Goal: Transaction & Acquisition: Purchase product/service

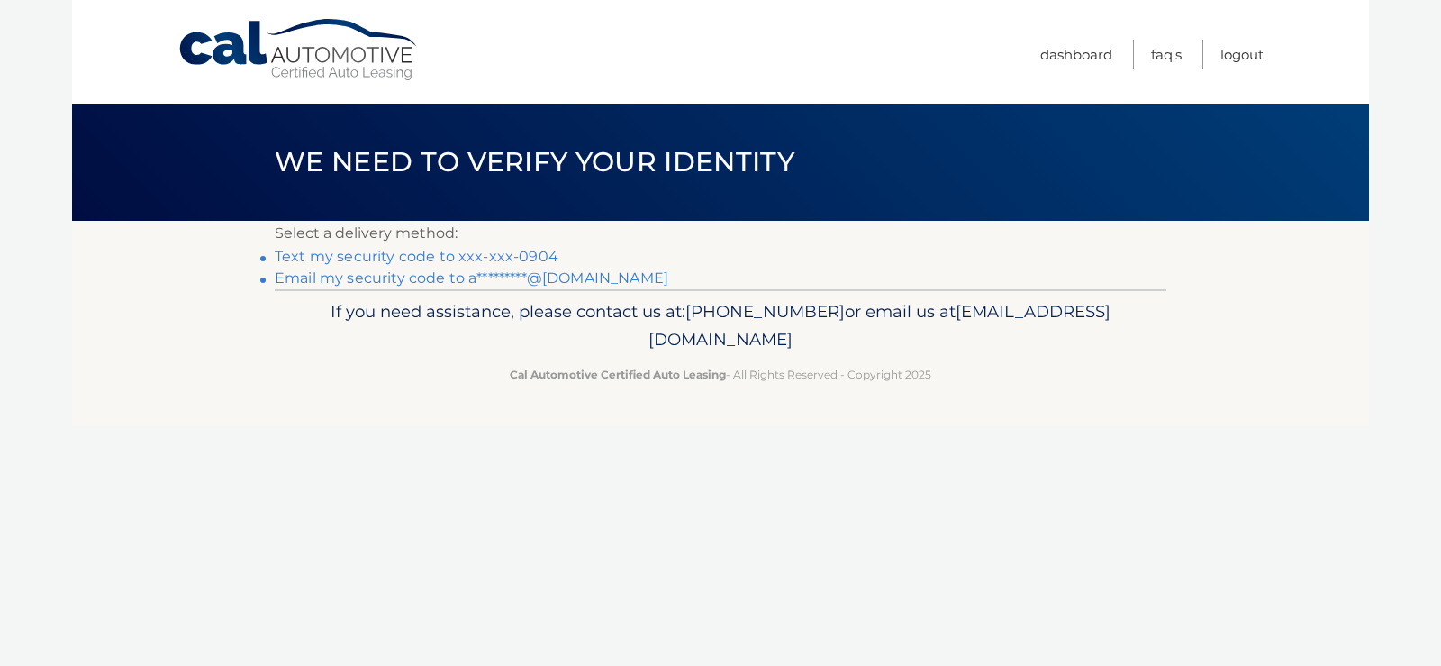
click at [477, 251] on link "Text my security code to xxx-xxx-0904" at bounding box center [417, 256] width 284 height 17
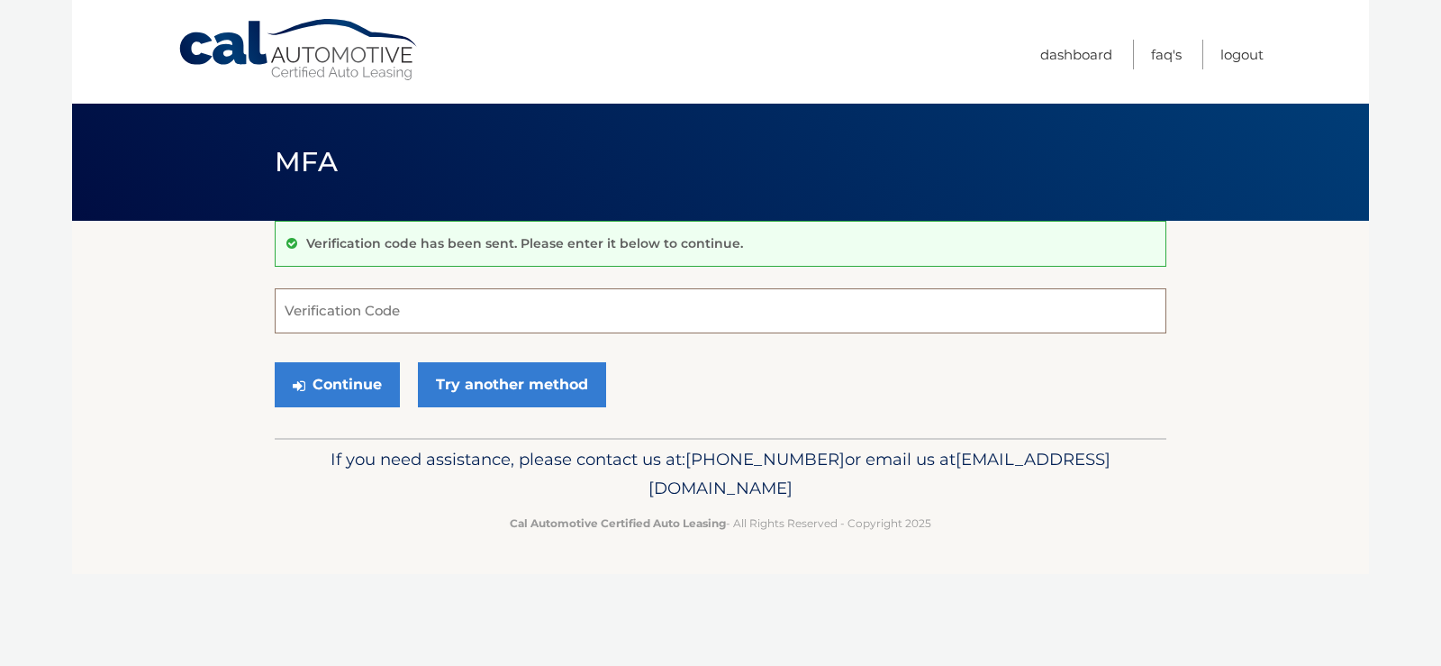
click at [577, 307] on input "Verification Code" at bounding box center [721, 310] width 892 height 45
type input "369789"
click at [367, 389] on button "Continue" at bounding box center [337, 384] width 125 height 45
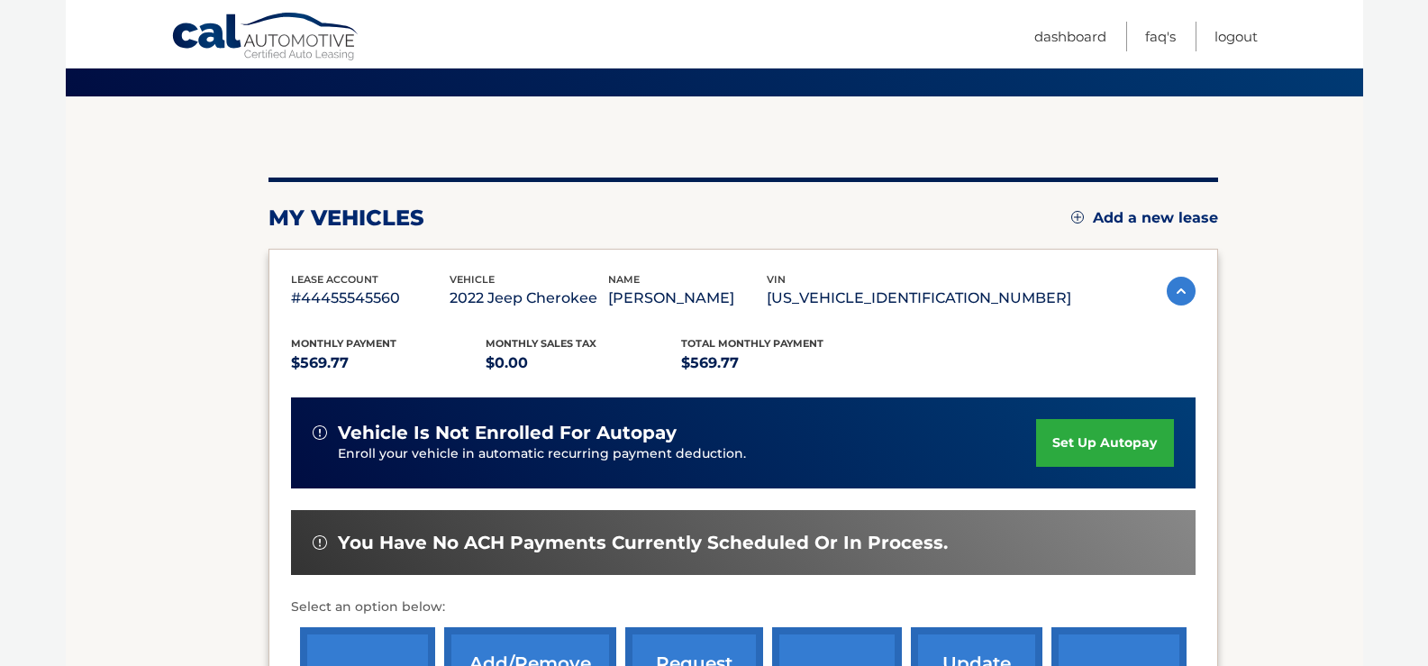
scroll to position [360, 0]
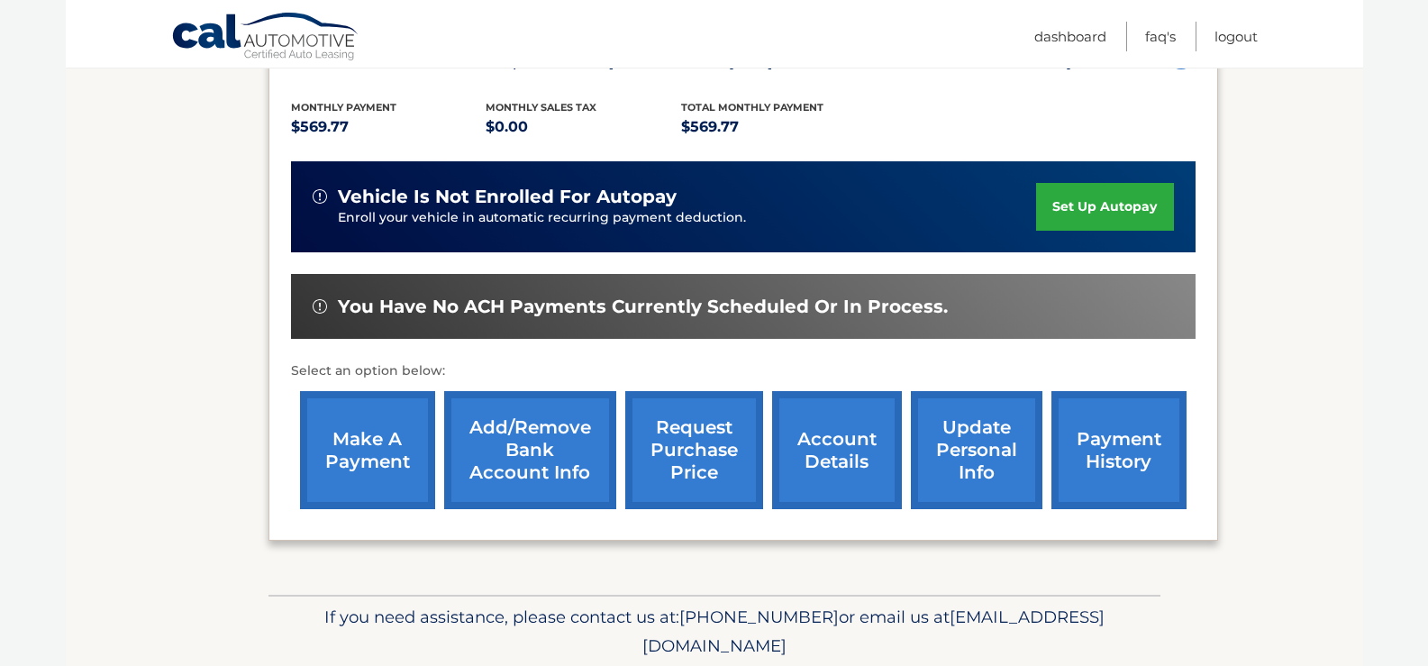
click at [374, 439] on link "make a payment" at bounding box center [367, 450] width 135 height 118
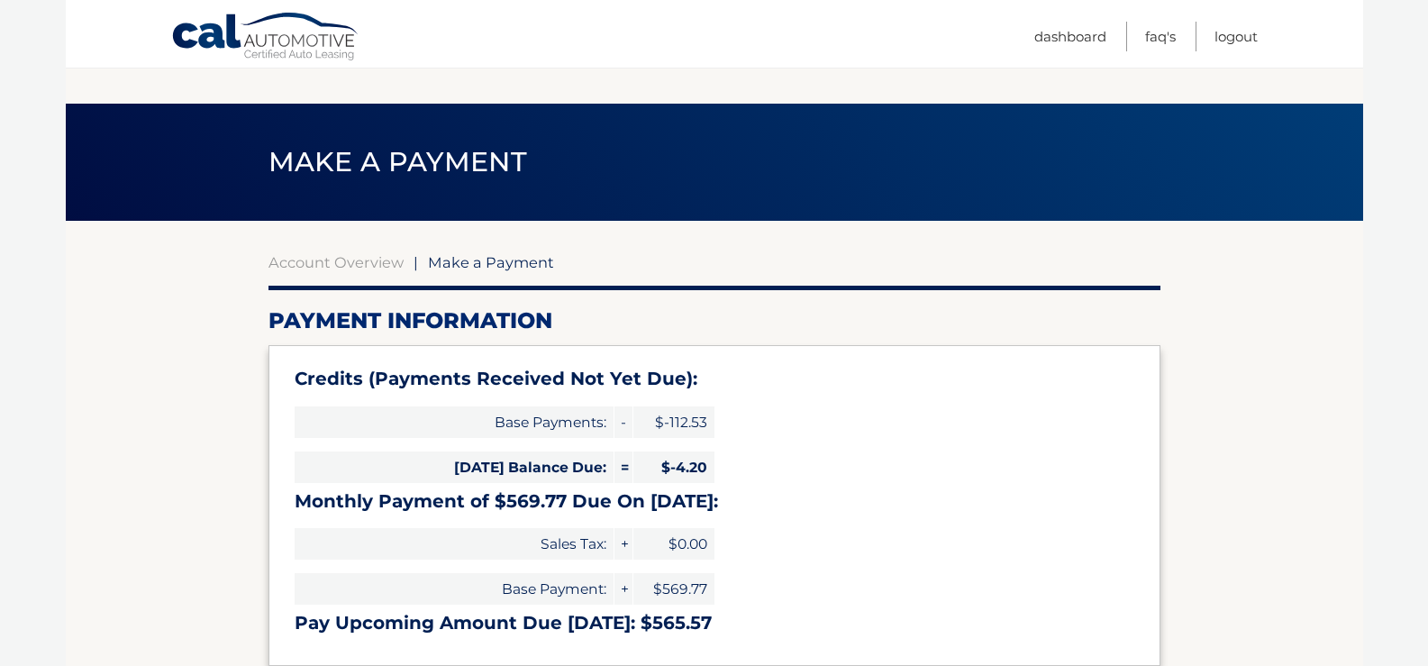
select select "ZDI0MjE0NGYtMWZmMy00YTQ2LWE5NWEtMTY1OGQxZDFiMGNh"
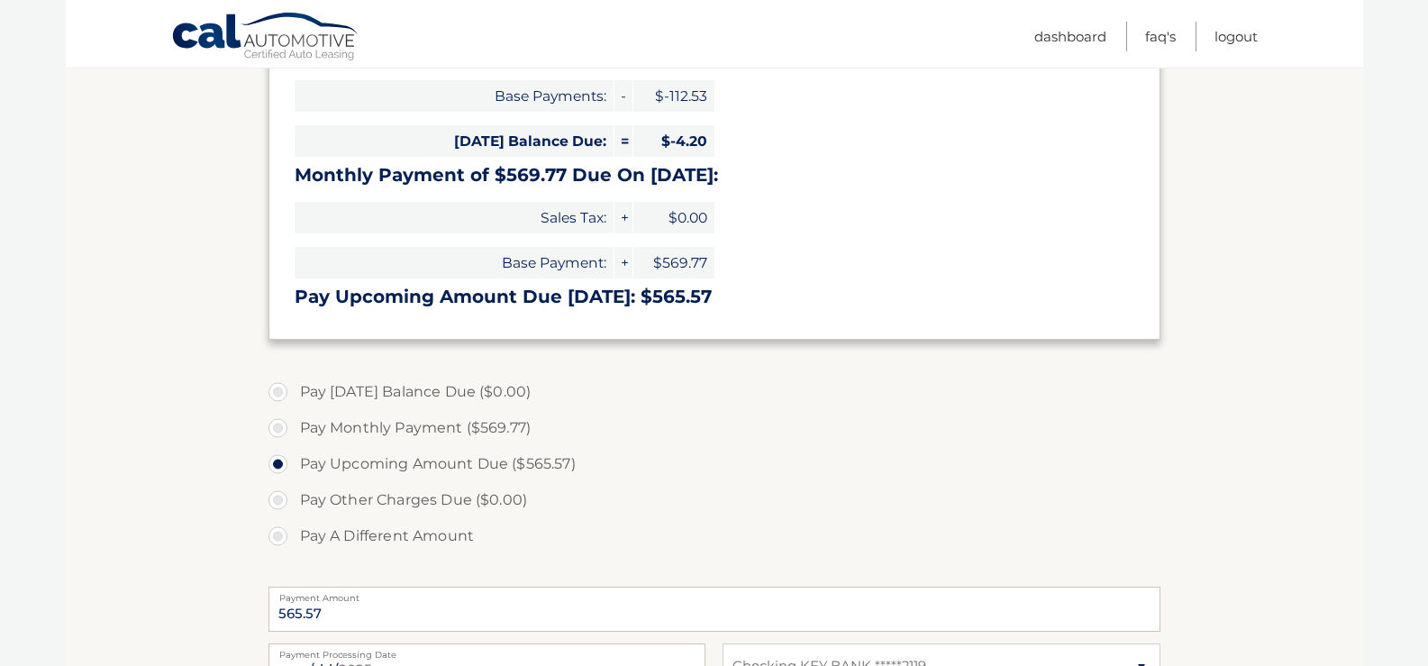
scroll to position [360, 0]
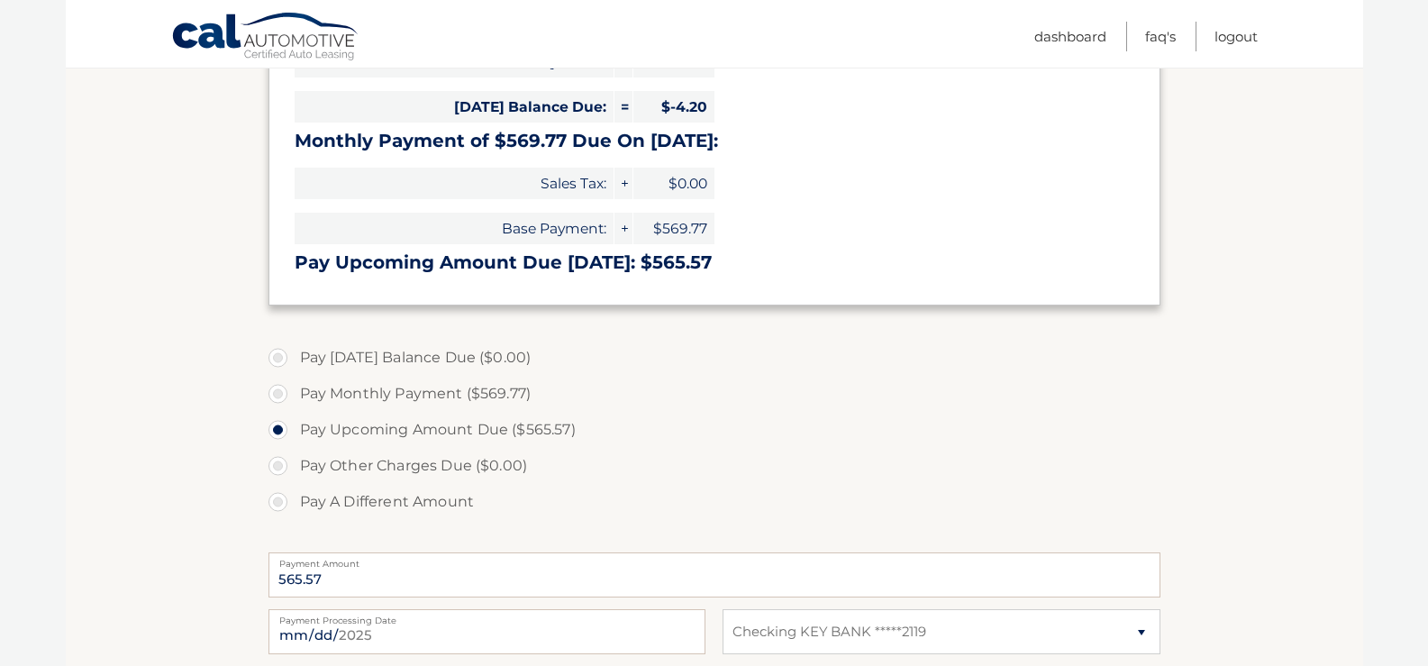
click at [278, 398] on label "Pay Monthly Payment ($569.77)" at bounding box center [714, 394] width 892 height 36
click at [278, 398] on input "Pay Monthly Payment ($569.77)" at bounding box center [285, 390] width 18 height 29
radio input "true"
type input "569.77"
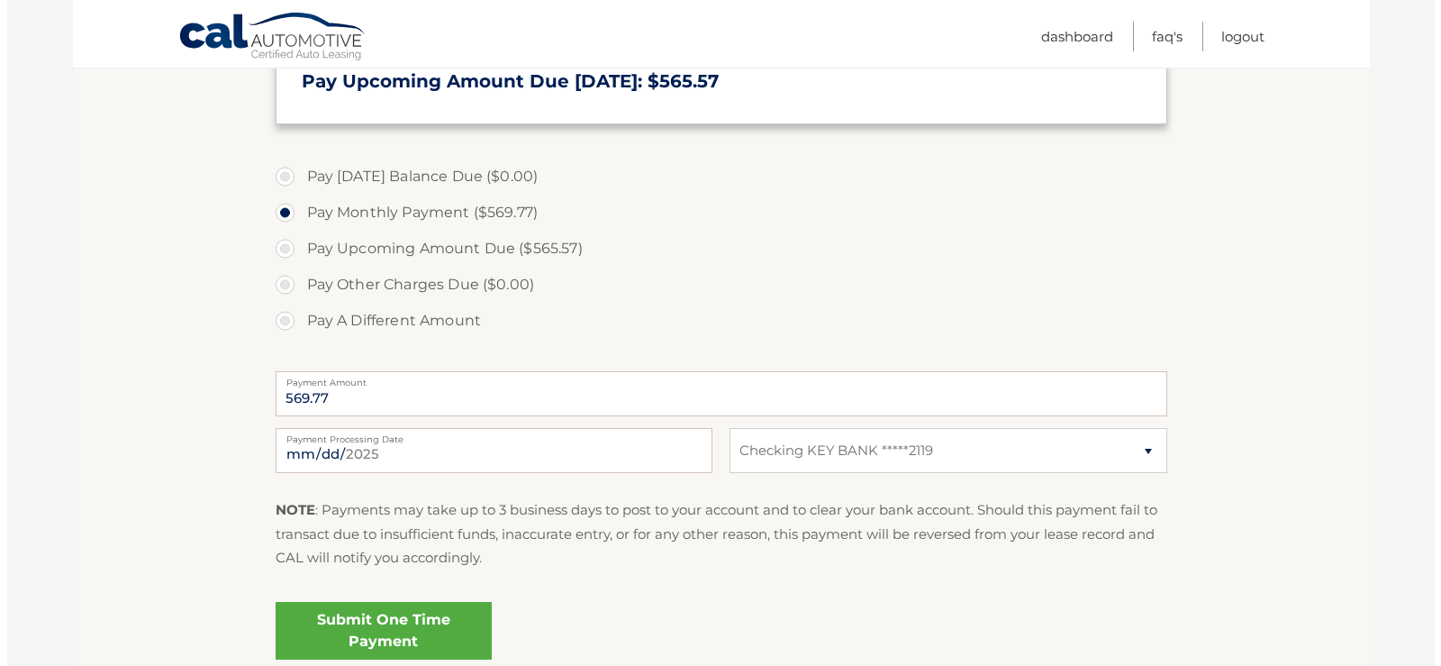
scroll to position [630, 0]
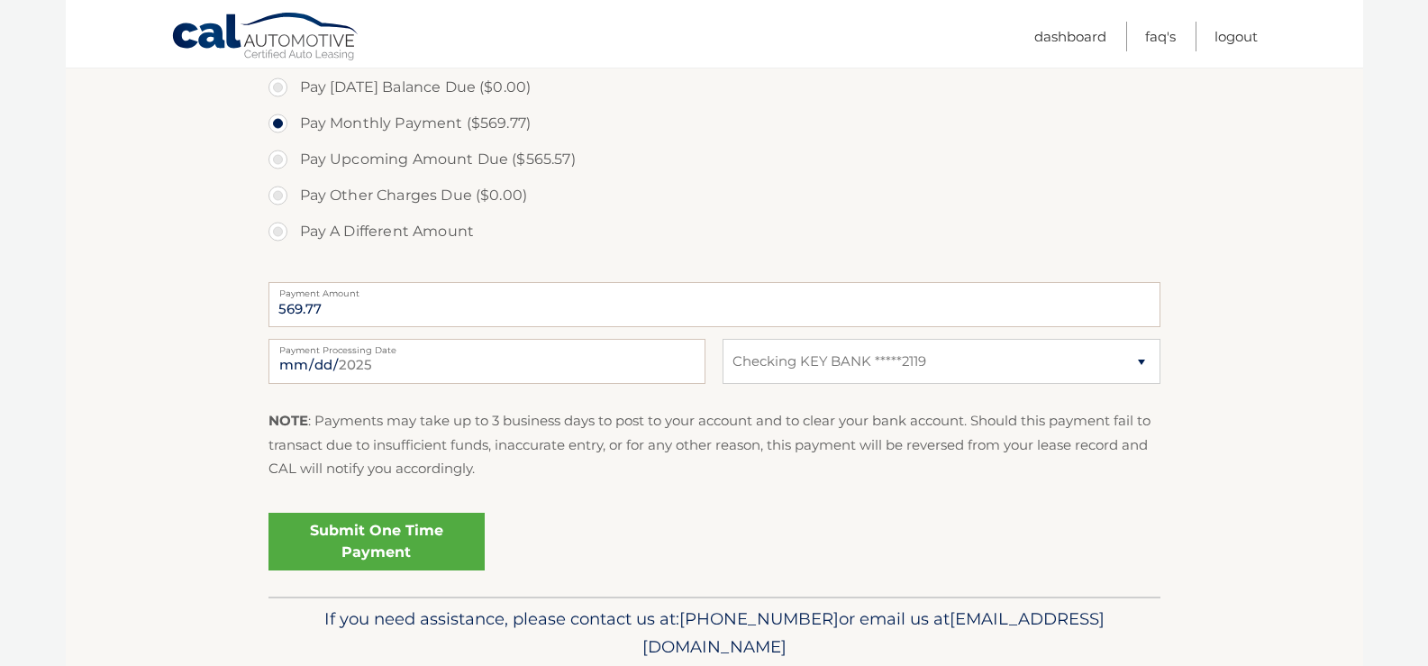
click at [401, 541] on link "Submit One Time Payment" at bounding box center [376, 541] width 216 height 58
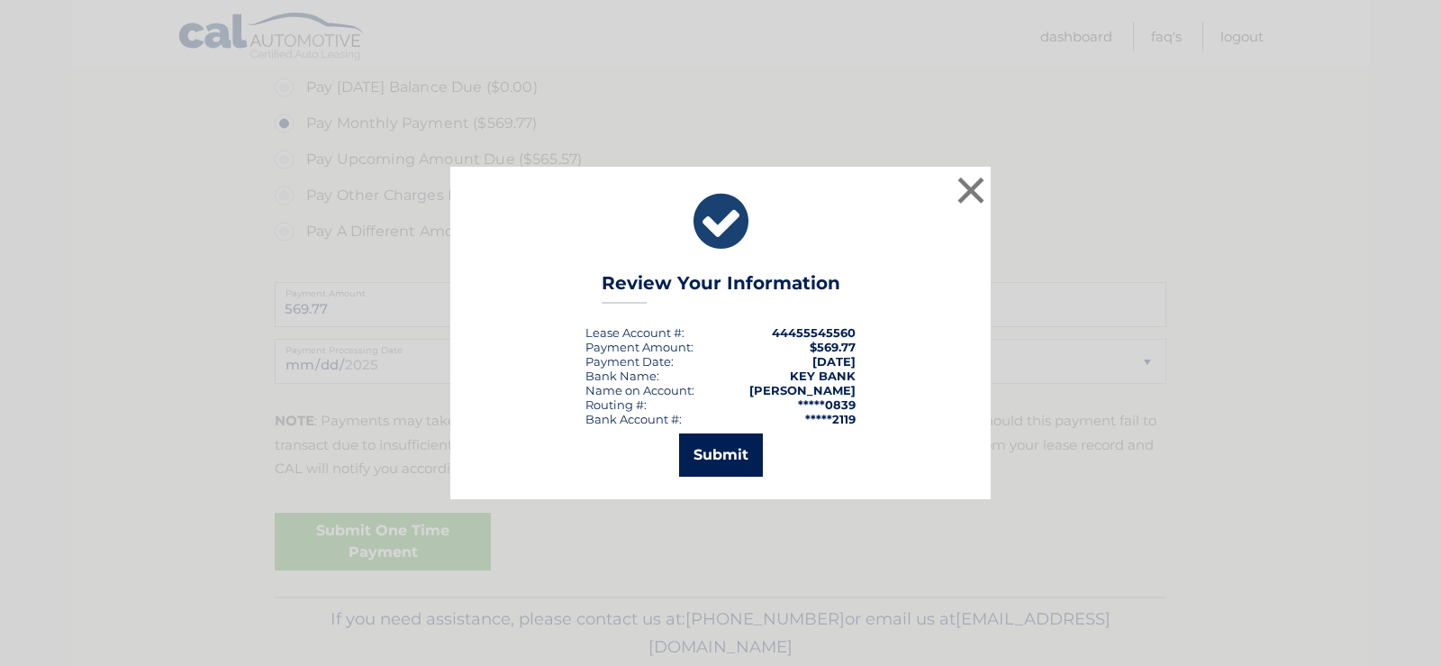
click at [723, 451] on button "Submit" at bounding box center [721, 454] width 84 height 43
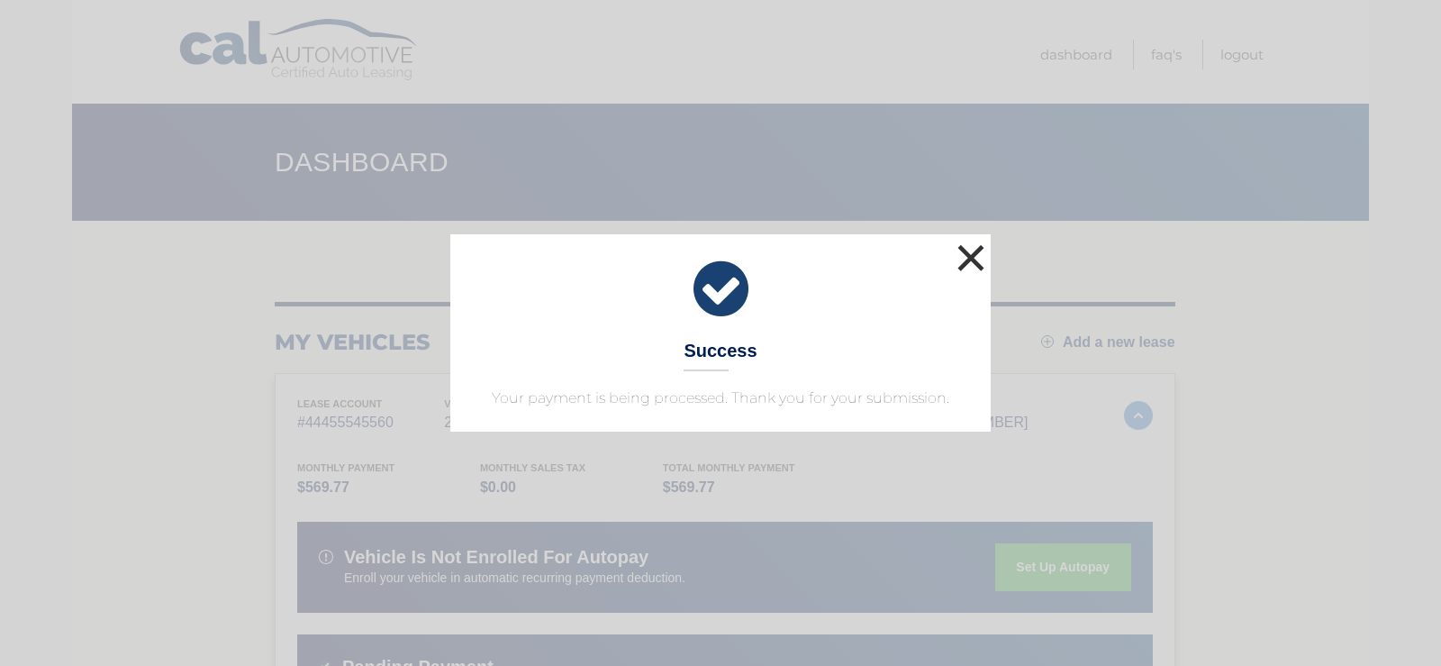
click at [968, 257] on button "×" at bounding box center [971, 258] width 36 height 36
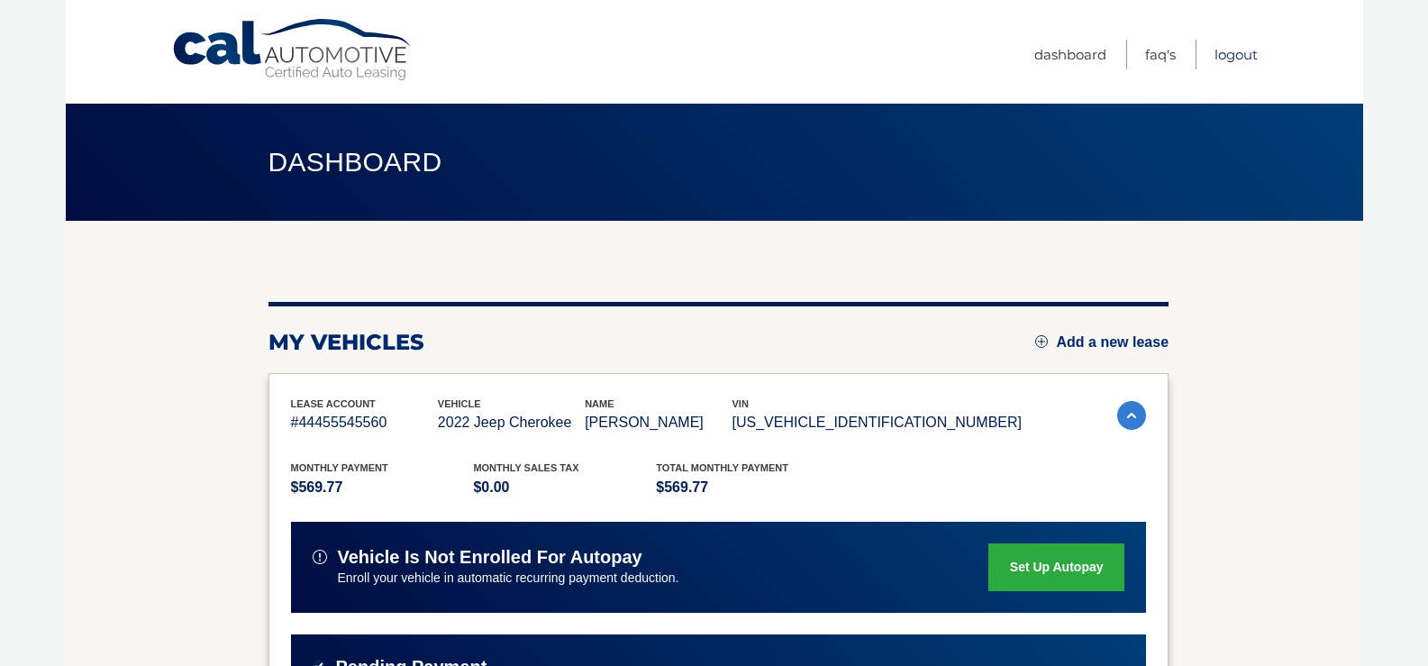
click at [1236, 50] on link "Logout" at bounding box center [1235, 55] width 43 height 30
